Goal: Information Seeking & Learning: Learn about a topic

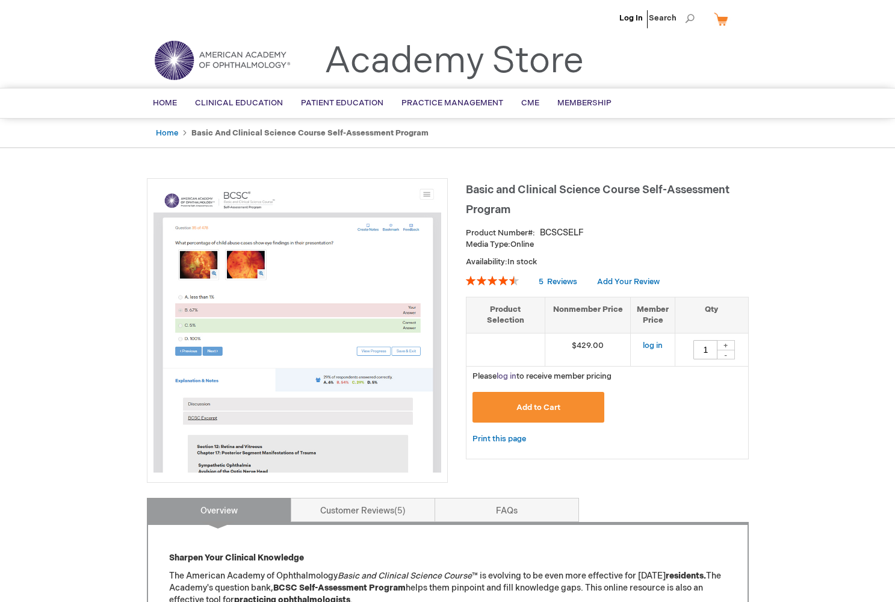
click at [509, 373] on link "log in" at bounding box center [507, 376] width 20 height 10
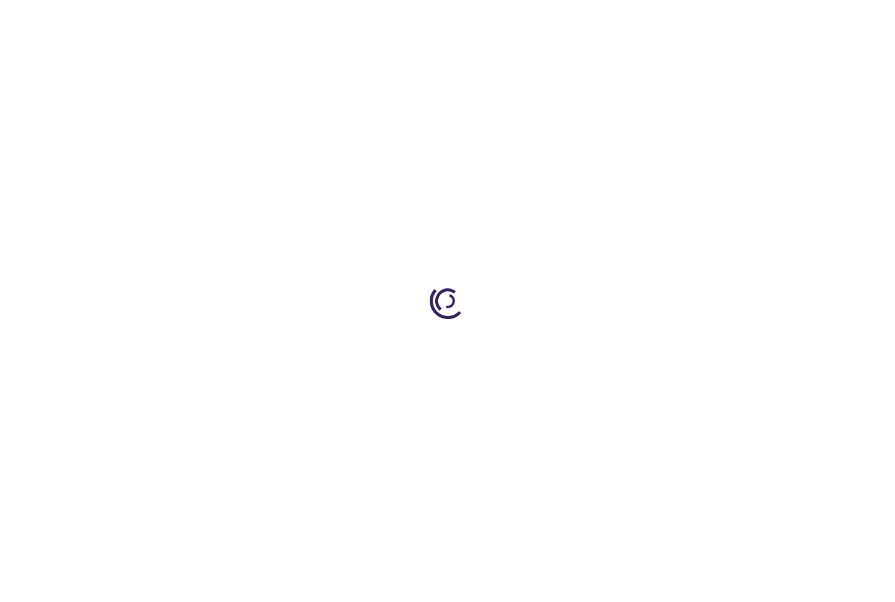
type input "1"
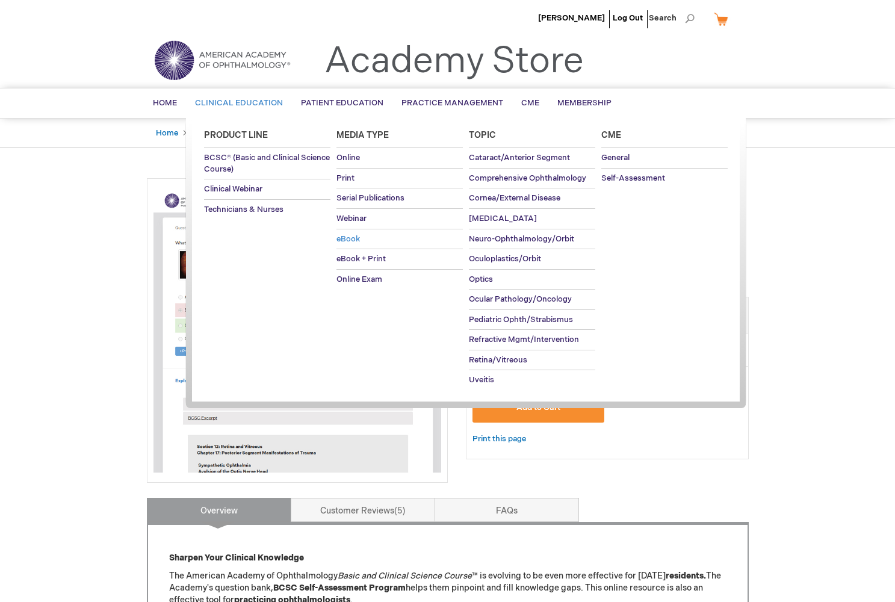
click at [353, 236] on span "eBook" at bounding box center [347, 239] width 23 height 10
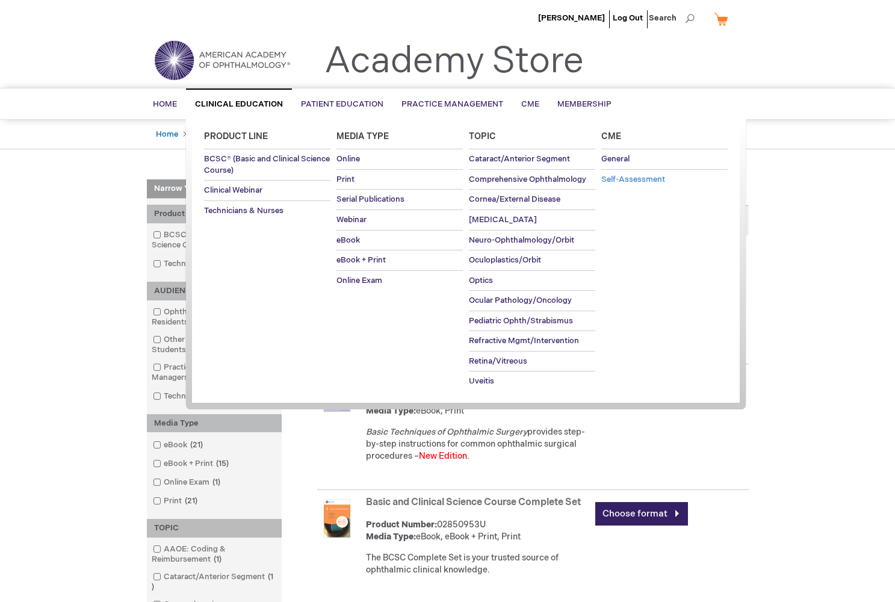
click at [637, 181] on span "Self-Assessment" at bounding box center [633, 180] width 64 height 10
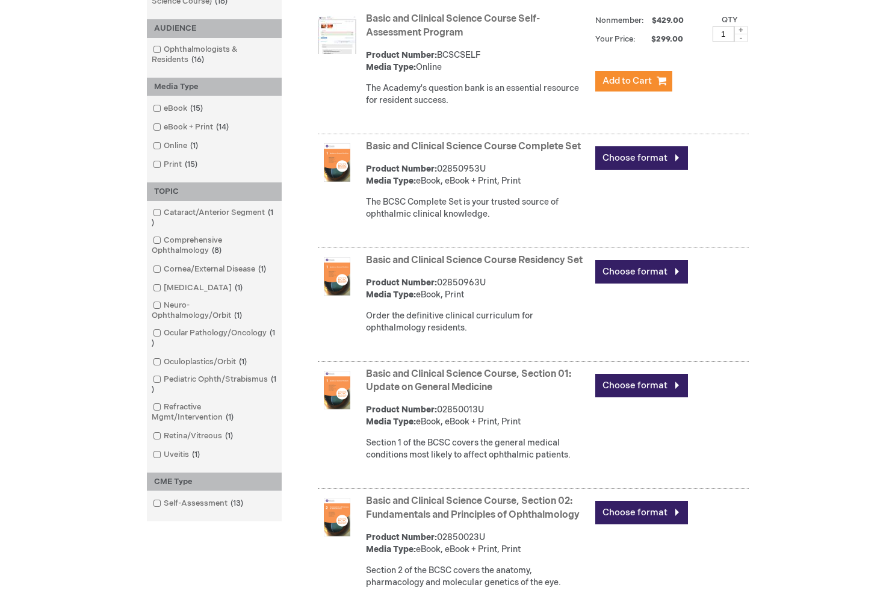
scroll to position [249, 0]
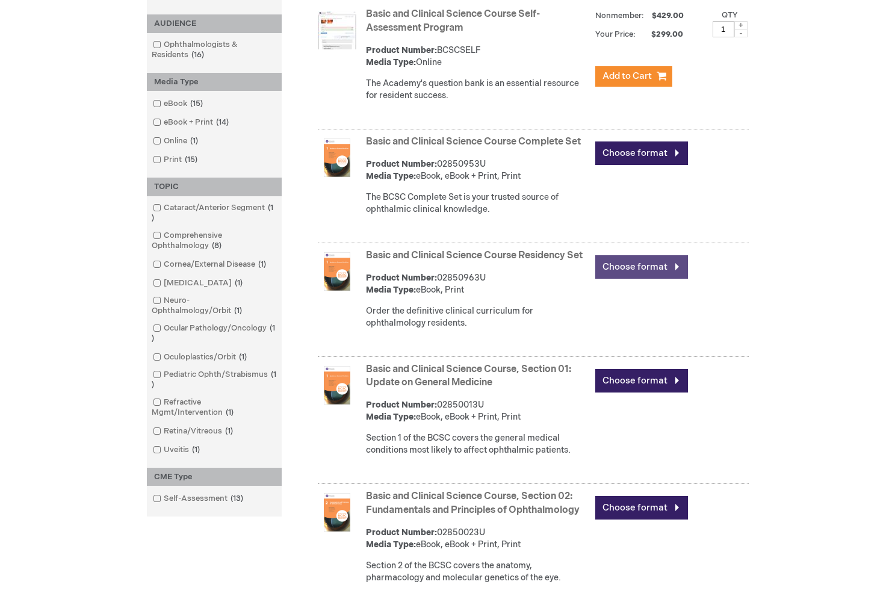
click at [630, 262] on link "Choose format" at bounding box center [641, 266] width 93 height 23
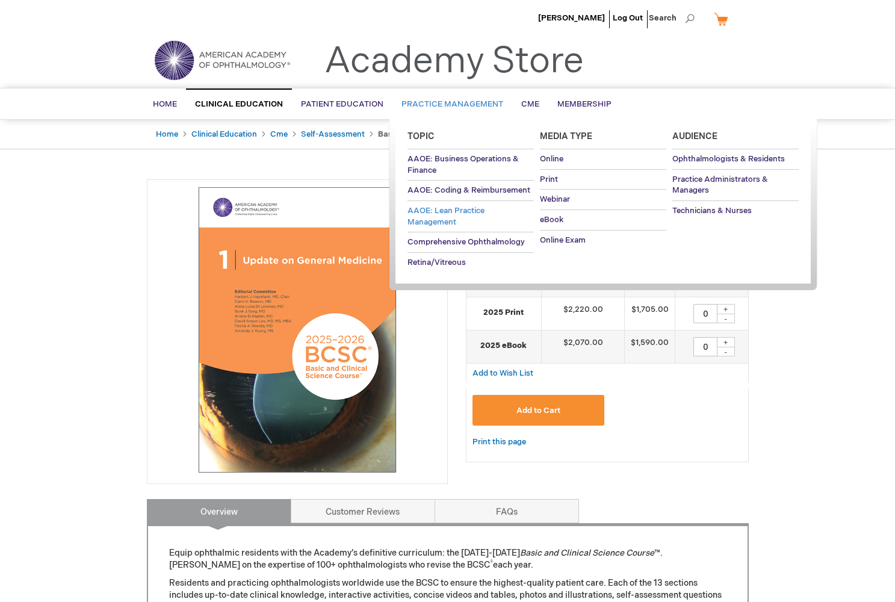
click at [453, 212] on span "AAOE: Lean Practice Management" at bounding box center [446, 216] width 77 height 21
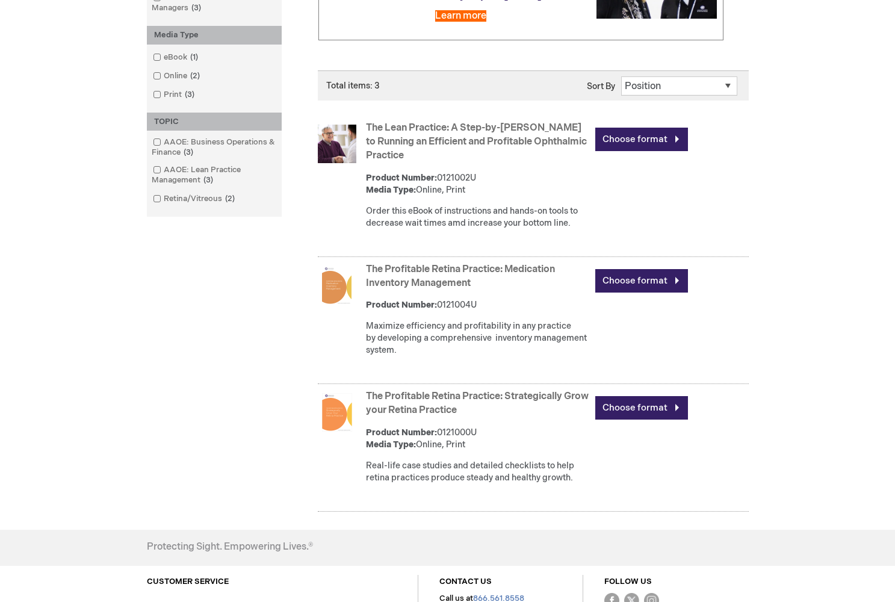
scroll to position [252, 0]
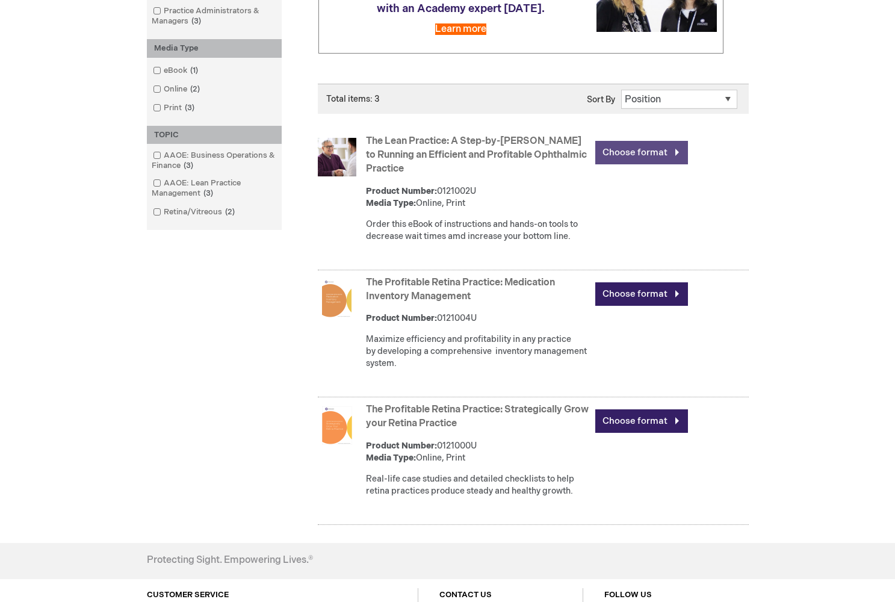
click at [618, 163] on link "Choose format" at bounding box center [641, 152] width 93 height 23
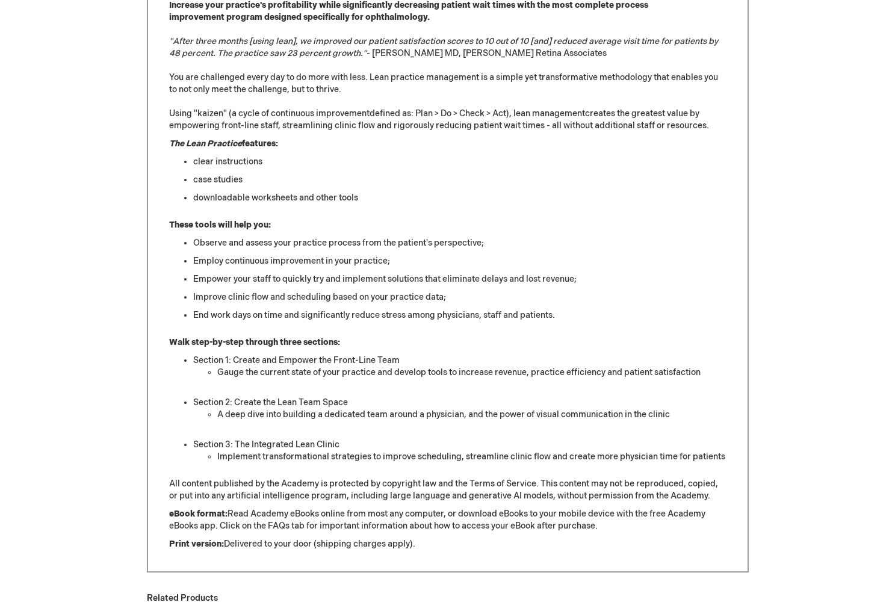
scroll to position [592, 0]
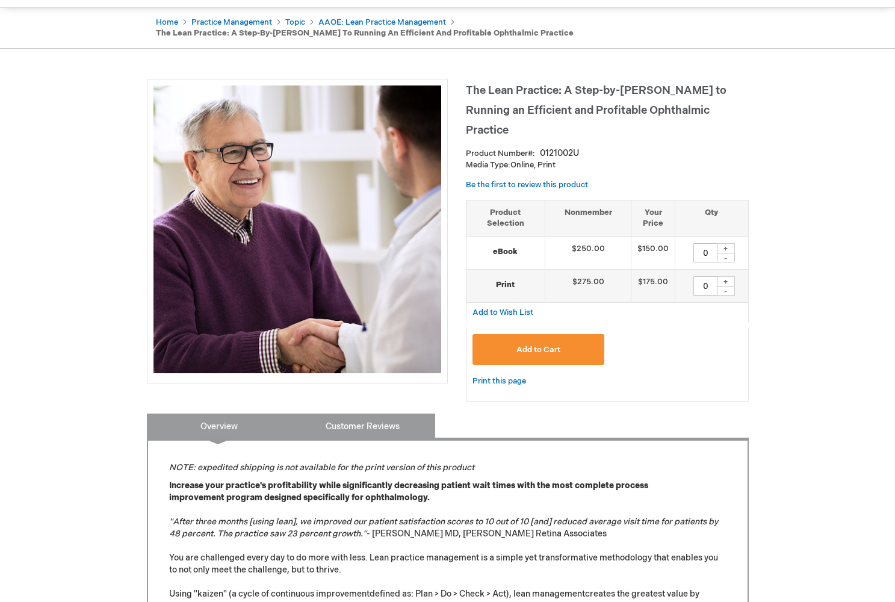
click at [386, 414] on link "Customer Reviews" at bounding box center [363, 426] width 144 height 24
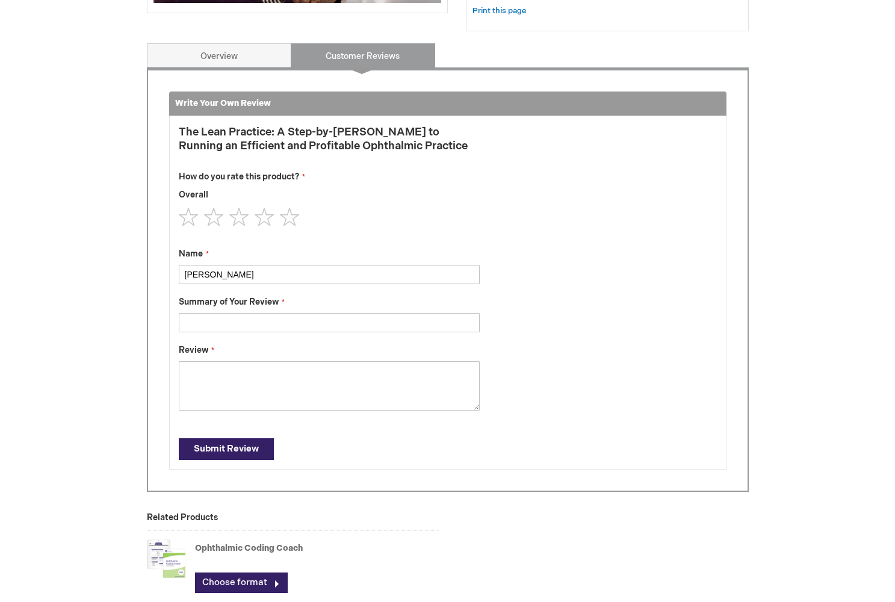
scroll to position [482, 0]
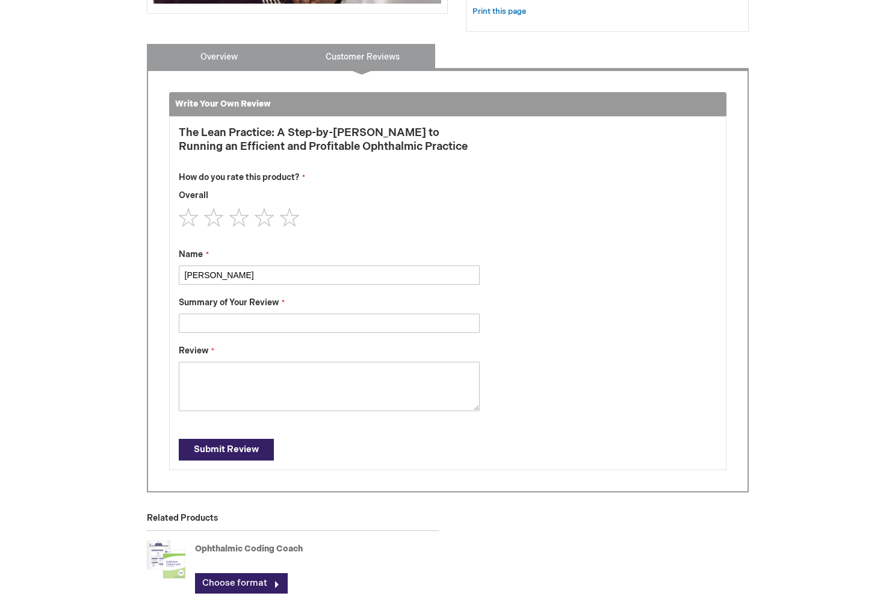
click at [206, 44] on link "Overview" at bounding box center [219, 56] width 144 height 24
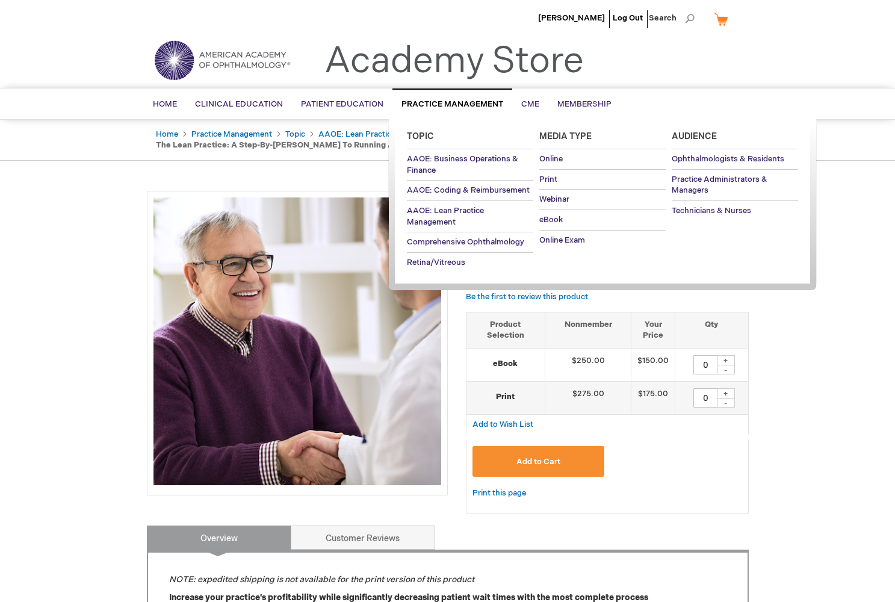
scroll to position [0, 0]
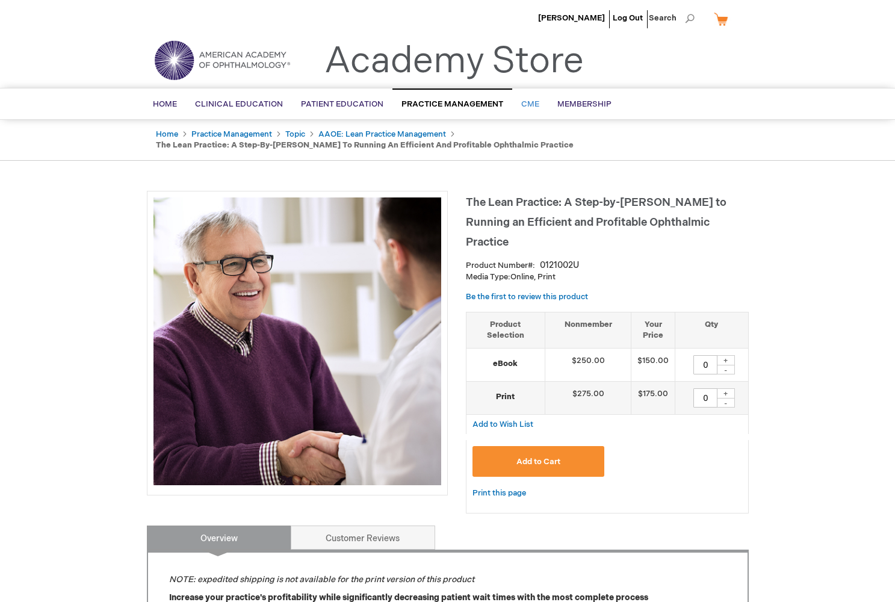
click at [523, 104] on span "CME" at bounding box center [530, 104] width 18 height 10
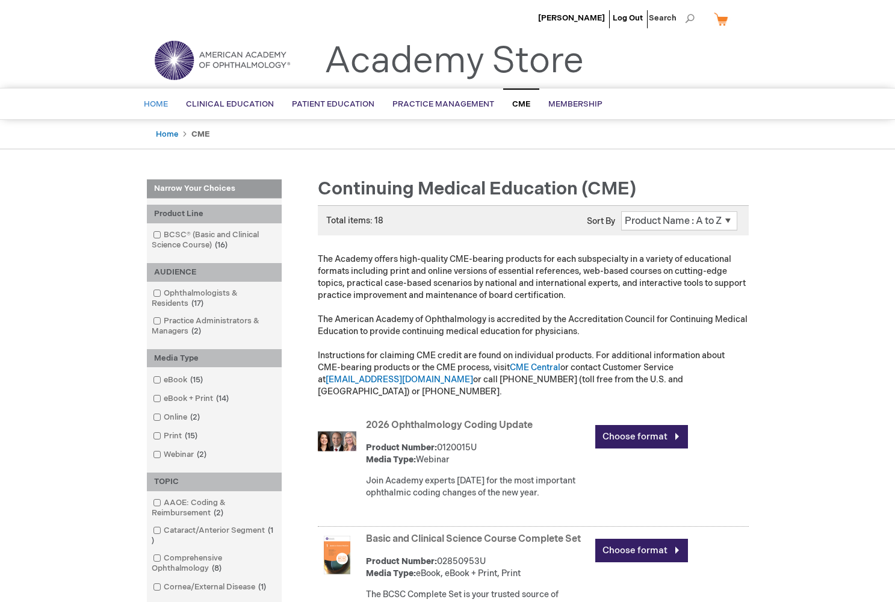
click at [157, 104] on span "Home" at bounding box center [156, 104] width 24 height 10
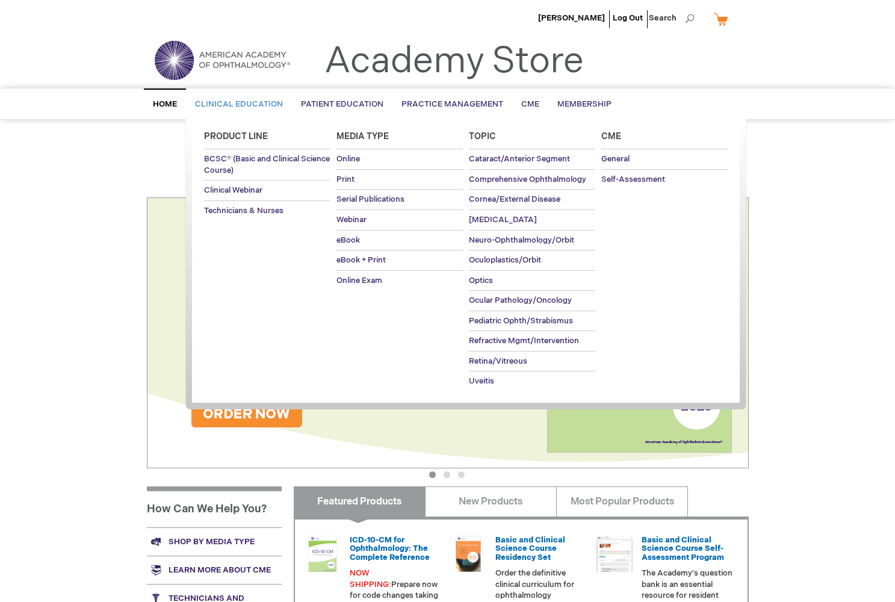
click at [247, 99] on link "Clinical Education" at bounding box center [239, 104] width 106 height 29
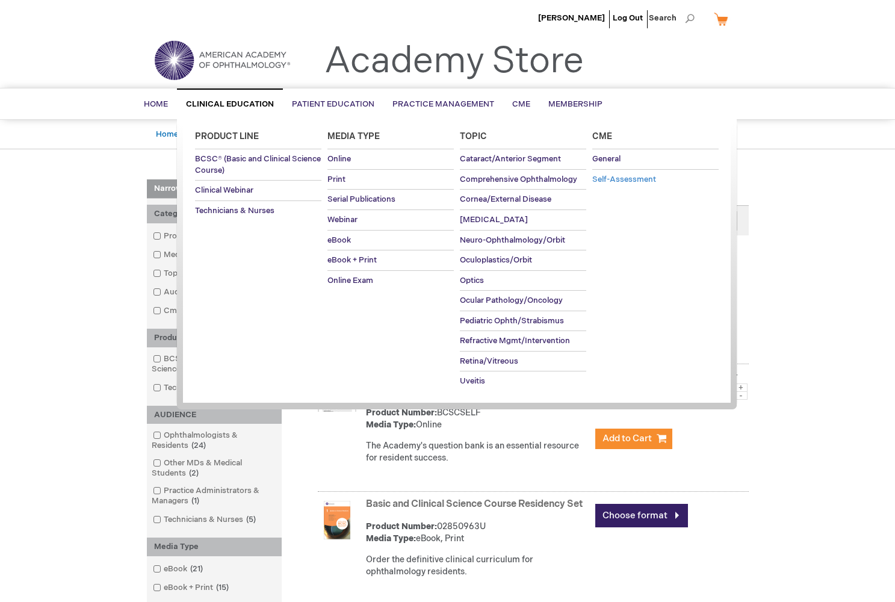
click at [609, 182] on span "Self-Assessment" at bounding box center [624, 180] width 64 height 10
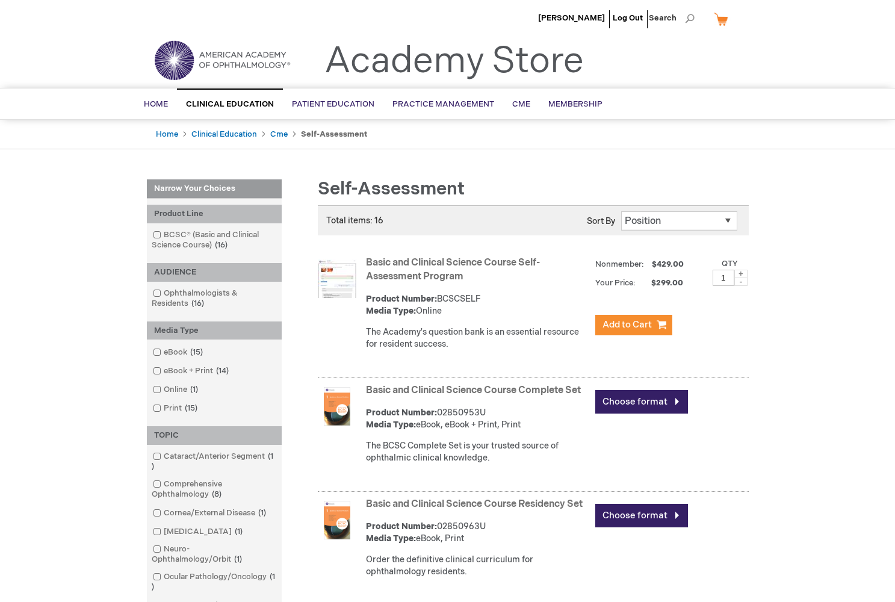
click at [220, 61] on img at bounding box center [222, 60] width 144 height 43
